Goal: Task Accomplishment & Management: Manage account settings

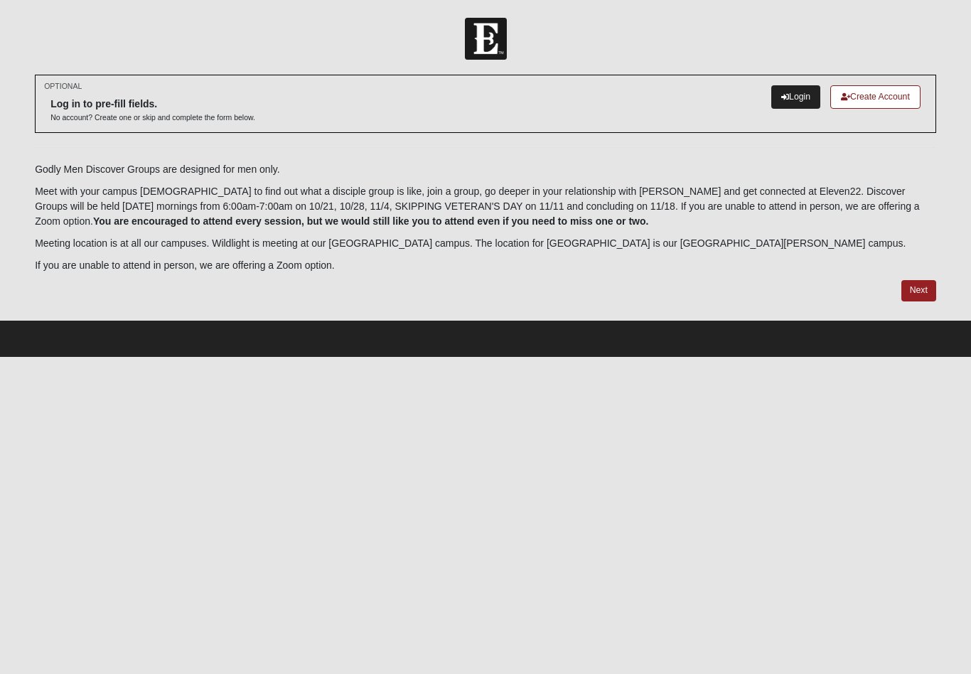
click at [791, 99] on link "Login" at bounding box center [795, 96] width 49 height 23
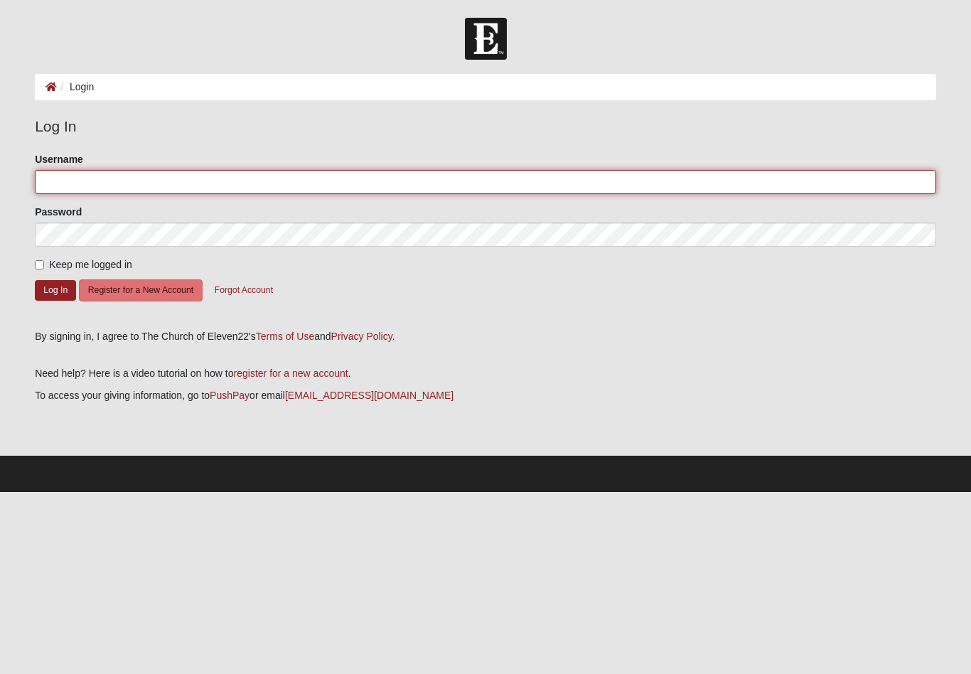
click at [60, 181] on input "Username" at bounding box center [486, 182] width 902 height 24
type input "[EMAIL_ADDRESS][DOMAIN_NAME]"
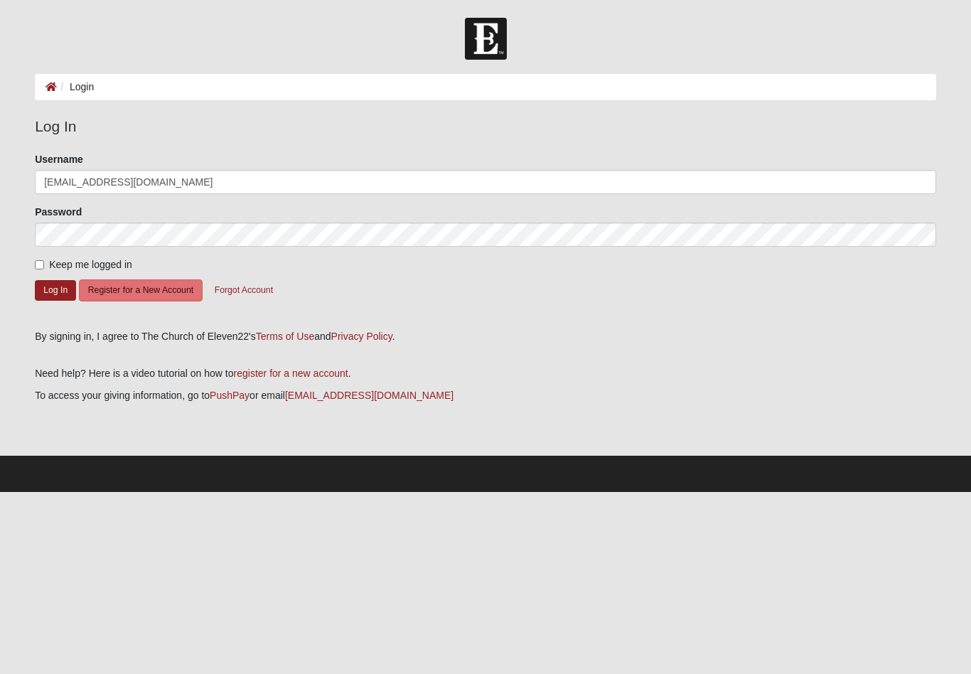
click at [47, 265] on label "Keep me logged in" at bounding box center [83, 264] width 97 height 15
click at [44, 265] on input "Keep me logged in" at bounding box center [39, 264] width 9 height 9
checkbox input "true"
click at [54, 284] on button "Log In" at bounding box center [55, 290] width 41 height 21
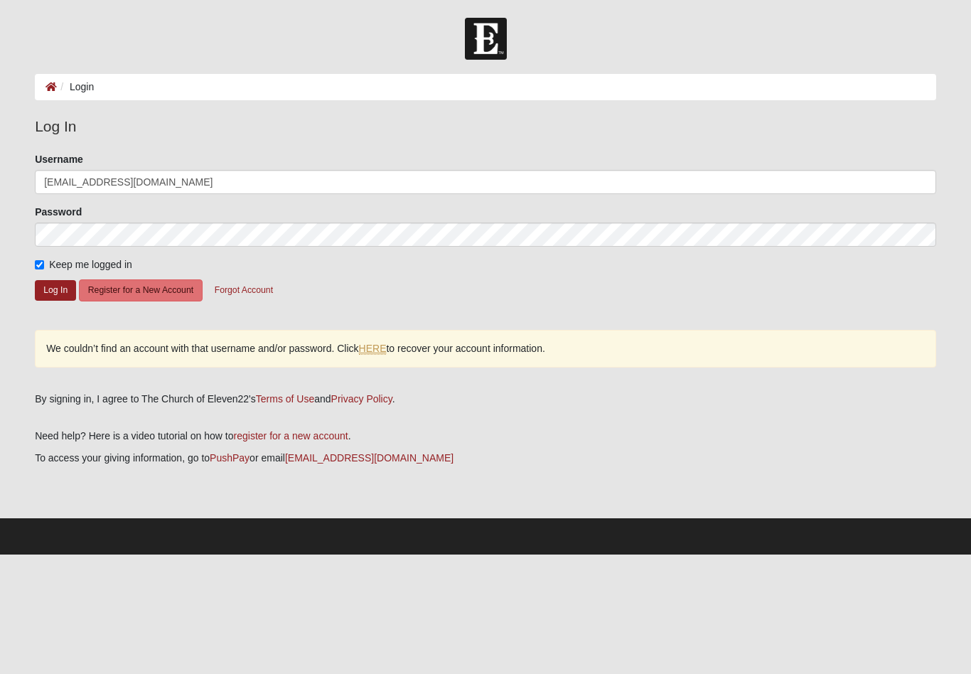
click at [375, 349] on link "HERE" at bounding box center [373, 349] width 28 height 12
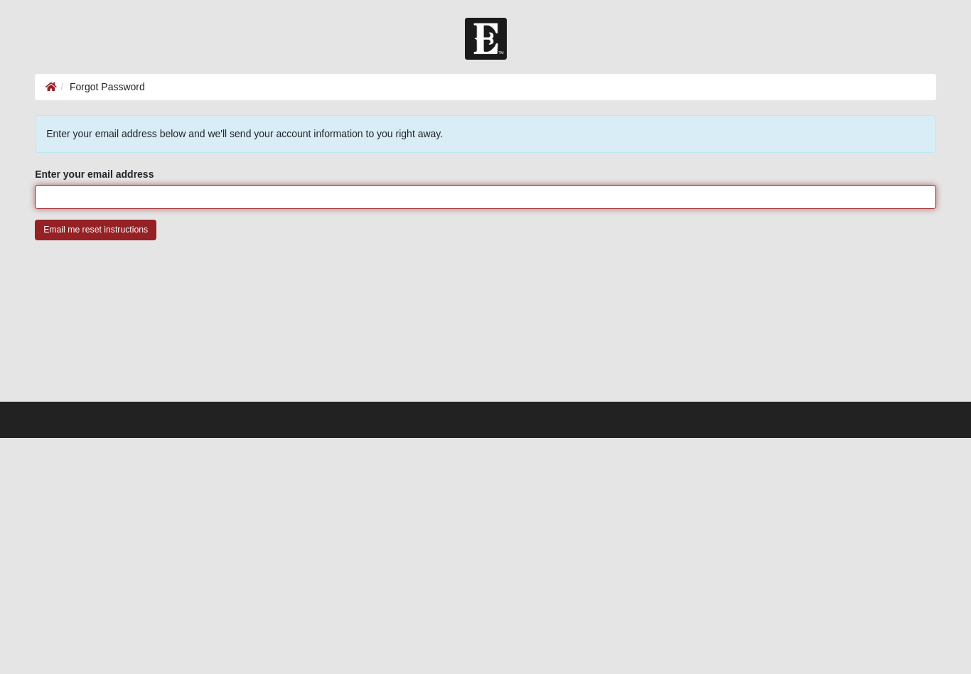
click at [69, 196] on input "Enter your email address" at bounding box center [486, 197] width 902 height 24
type input "[EMAIL_ADDRESS][DOMAIN_NAME]"
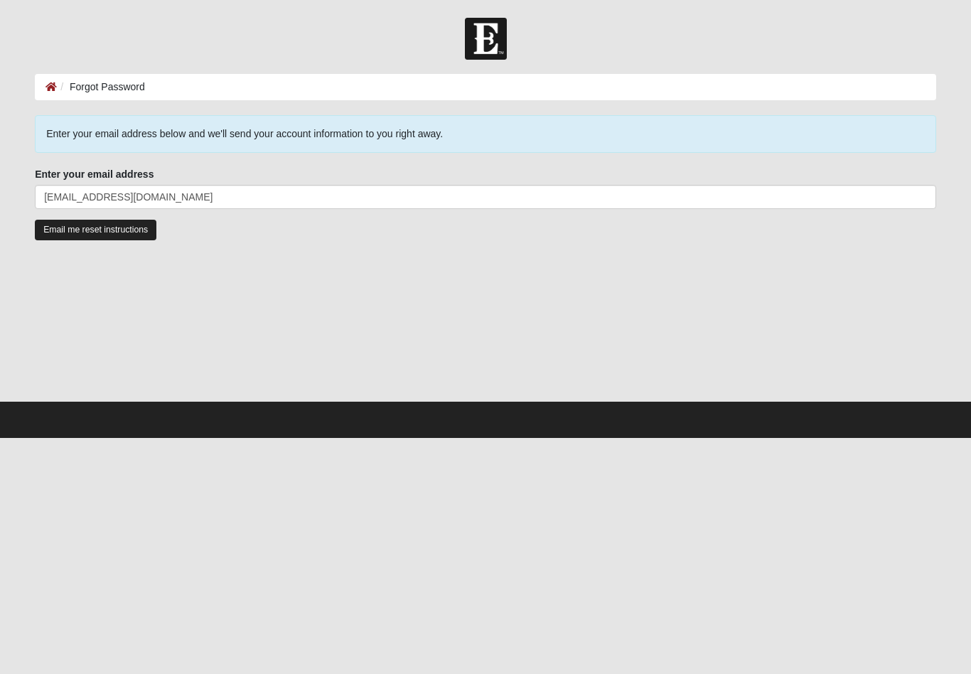
click at [75, 231] on input "Email me reset instructions" at bounding box center [96, 230] width 122 height 21
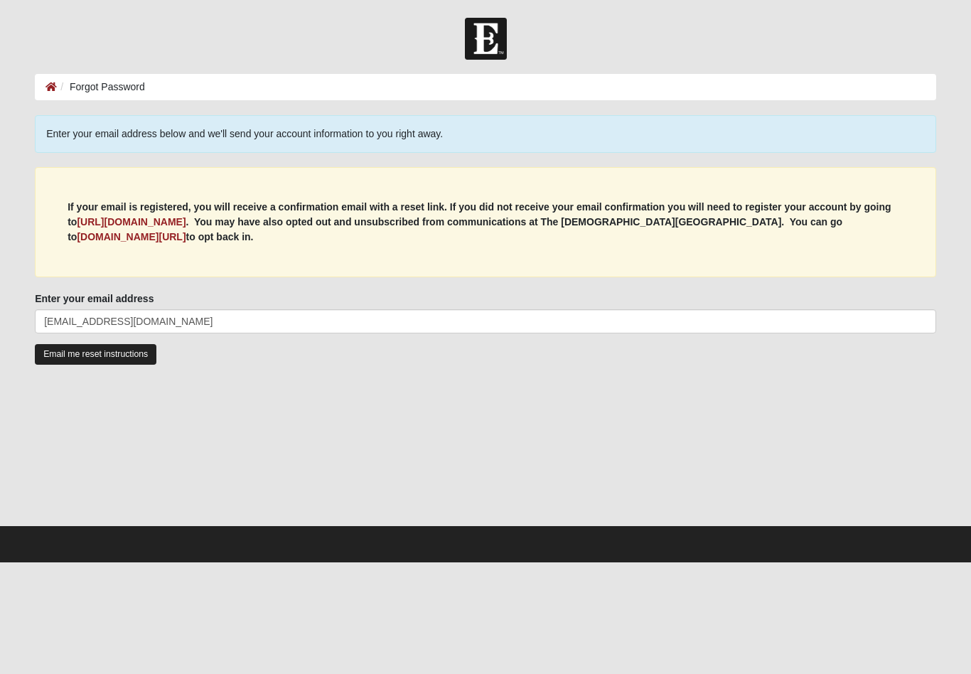
click at [134, 361] on input "Email me reset instructions" at bounding box center [96, 354] width 122 height 21
click at [128, 358] on input "Email me reset instructions" at bounding box center [96, 354] width 122 height 21
